Goal: Task Accomplishment & Management: Manage account settings

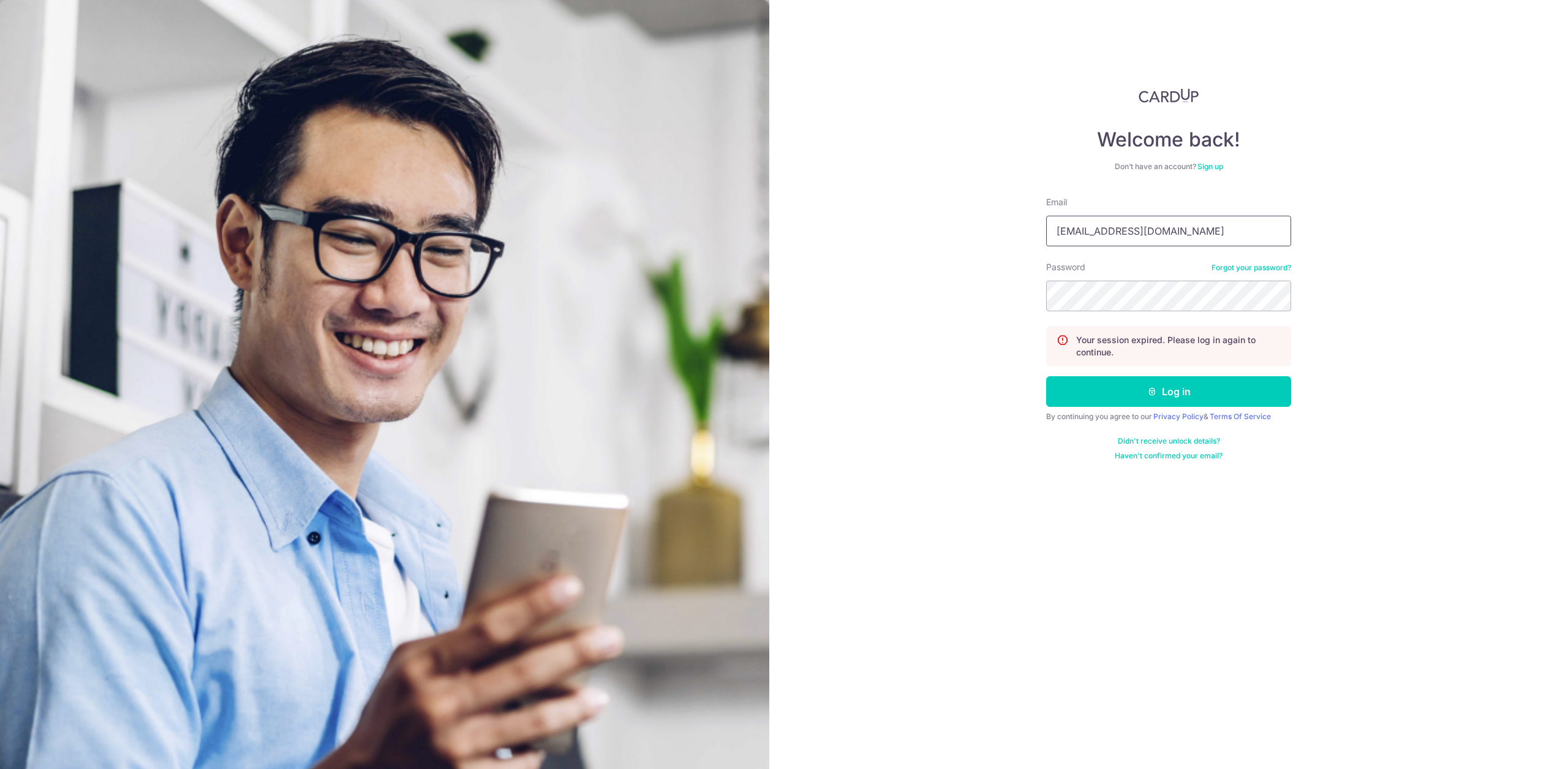
click at [1225, 233] on input "hello@c71.sg" at bounding box center [1168, 230] width 245 height 30
type input "[EMAIL_ADDRESS][DOMAIN_NAME]"
click at [1205, 381] on button "Log in" at bounding box center [1168, 391] width 245 height 30
